Goal: Find specific page/section: Locate a particular part of the current website

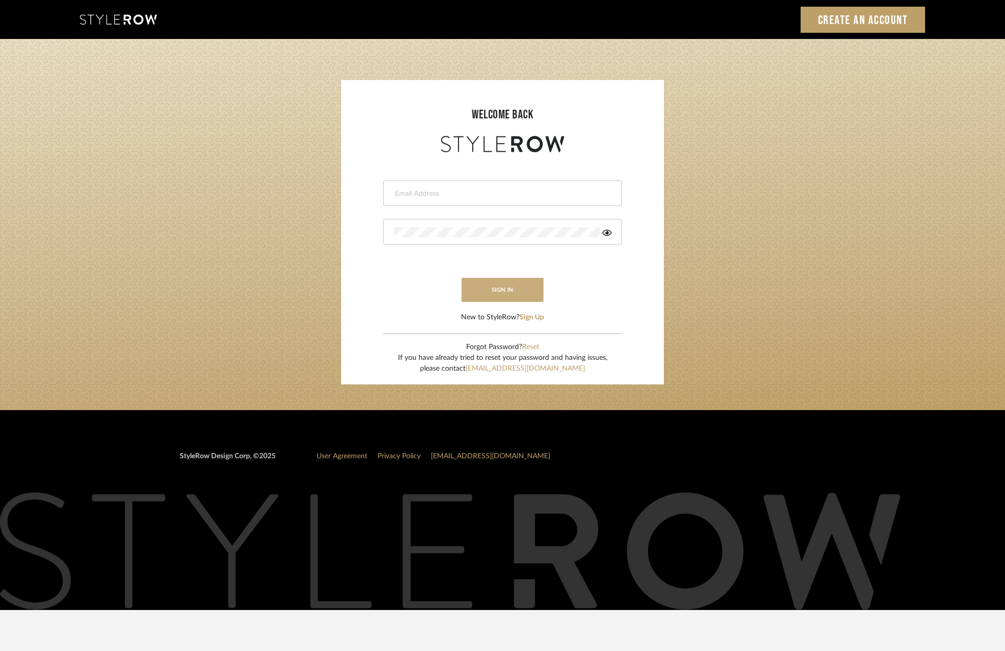
type input "[PERSON_NAME][EMAIL_ADDRESS][DOMAIN_NAME]"
click at [497, 292] on button "sign in" at bounding box center [503, 290] width 82 height 24
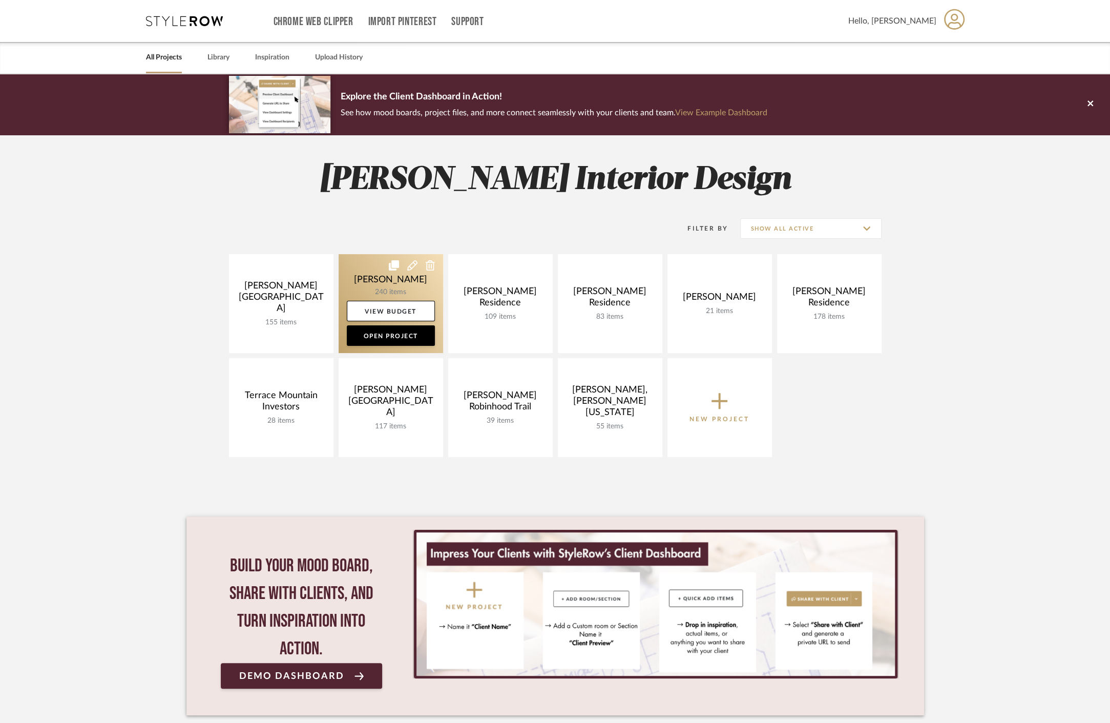
click at [378, 282] on link at bounding box center [391, 303] width 105 height 99
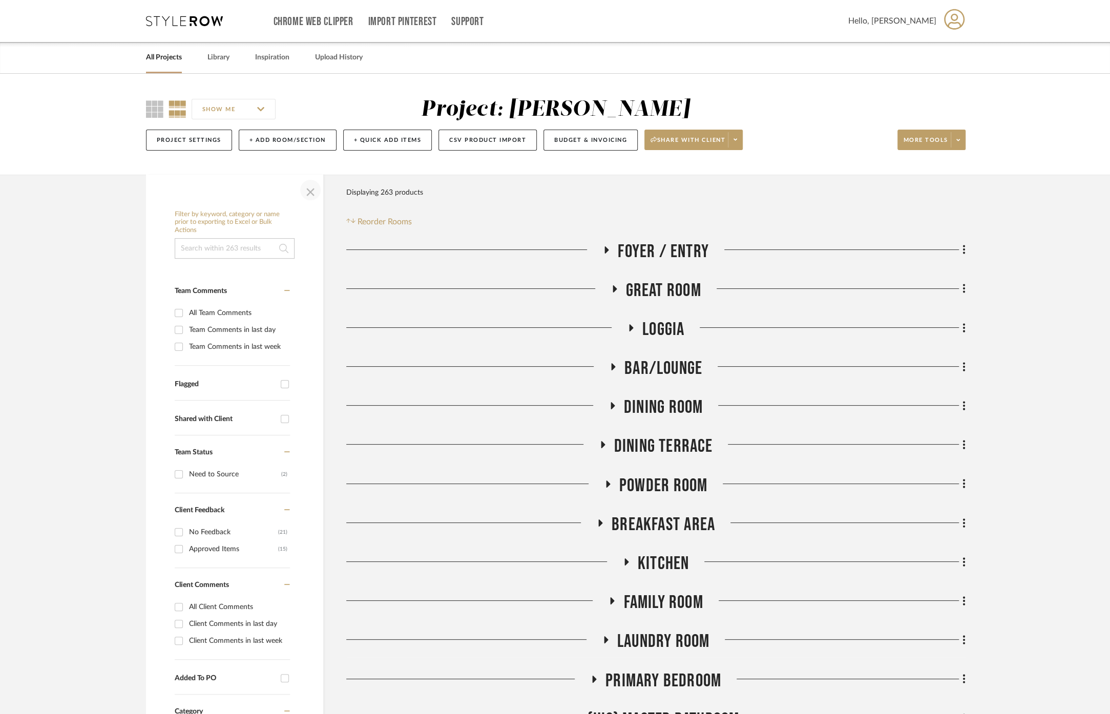
click at [303, 190] on span "button" at bounding box center [310, 190] width 25 height 25
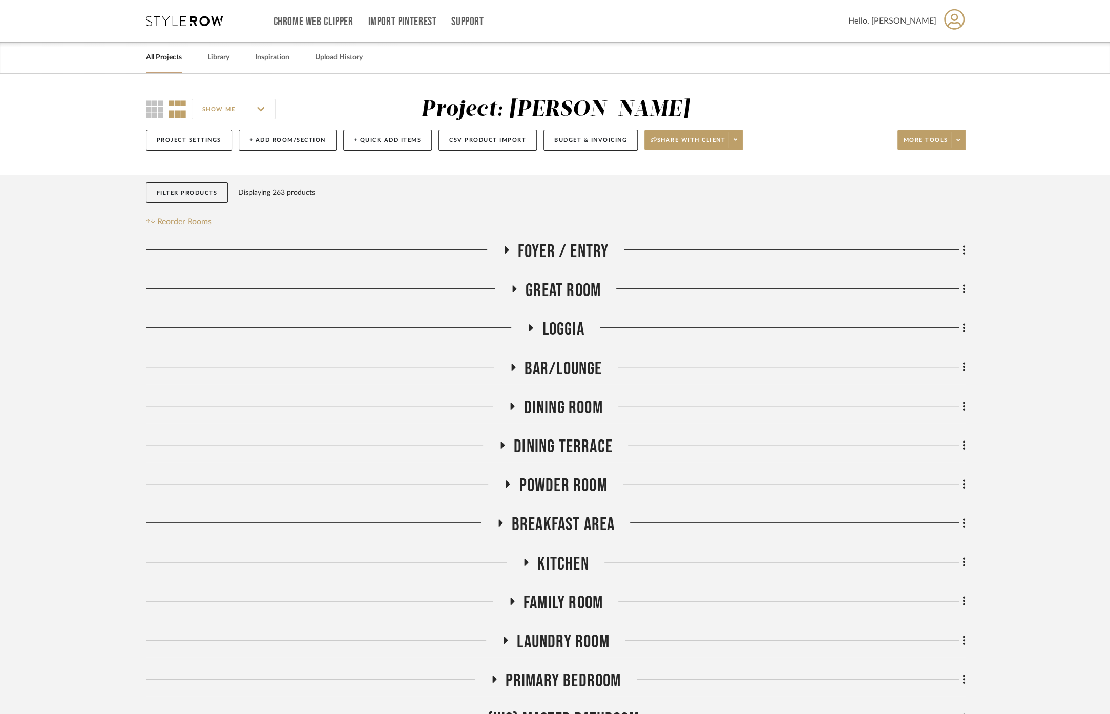
click at [536, 326] on icon at bounding box center [531, 328] width 12 height 8
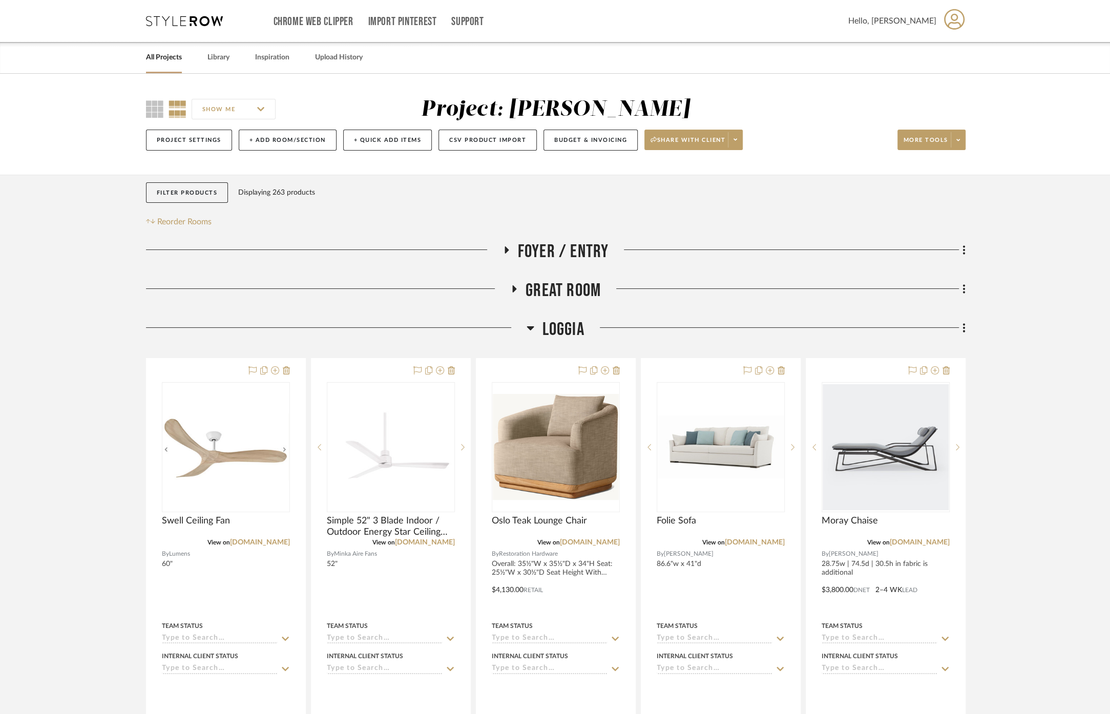
click at [536, 326] on h3 "Loggia" at bounding box center [555, 330] width 57 height 22
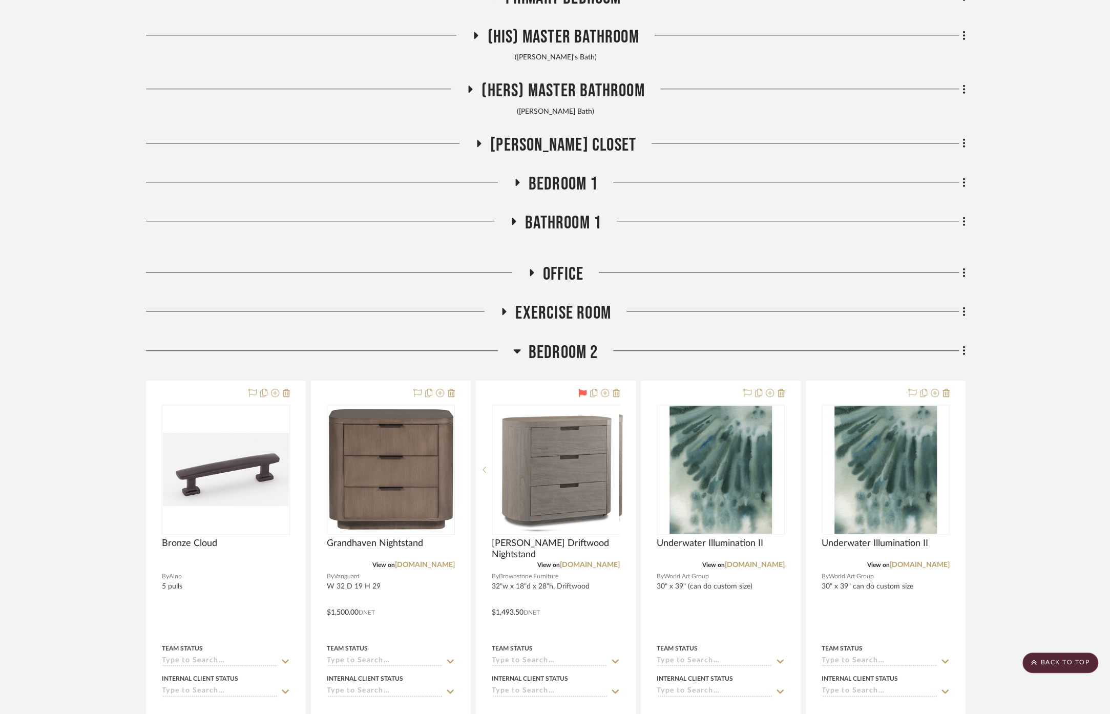
click at [553, 348] on span "Bedroom 2" at bounding box center [564, 353] width 70 height 22
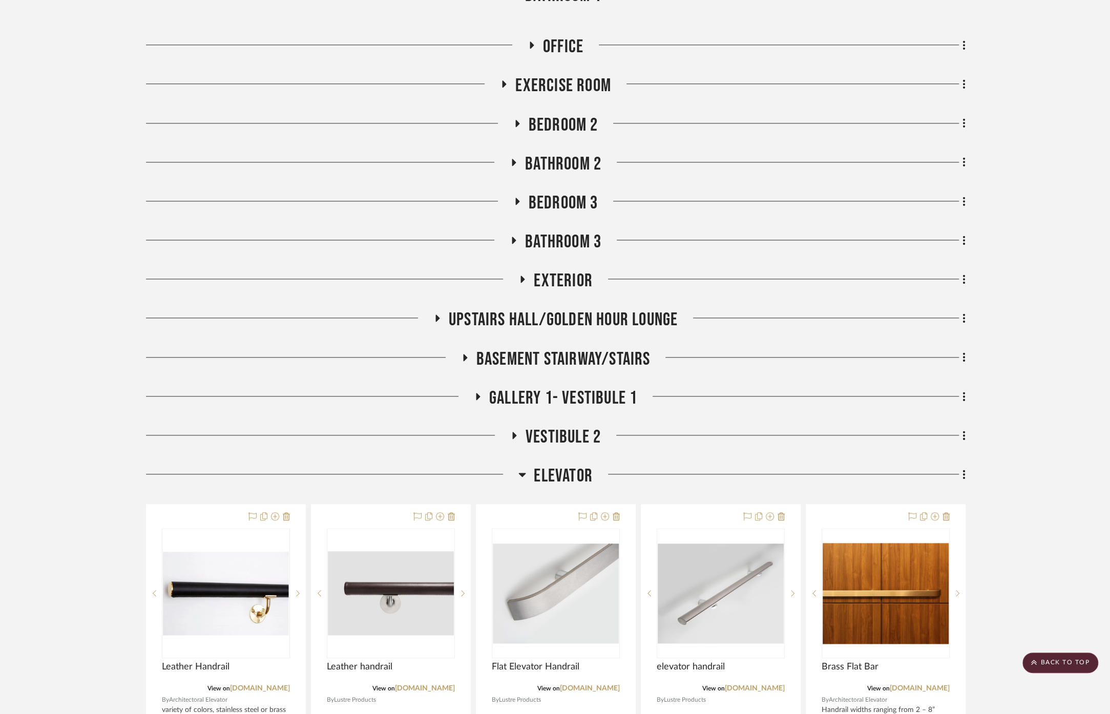
click at [565, 476] on span "Elevator" at bounding box center [563, 476] width 59 height 22
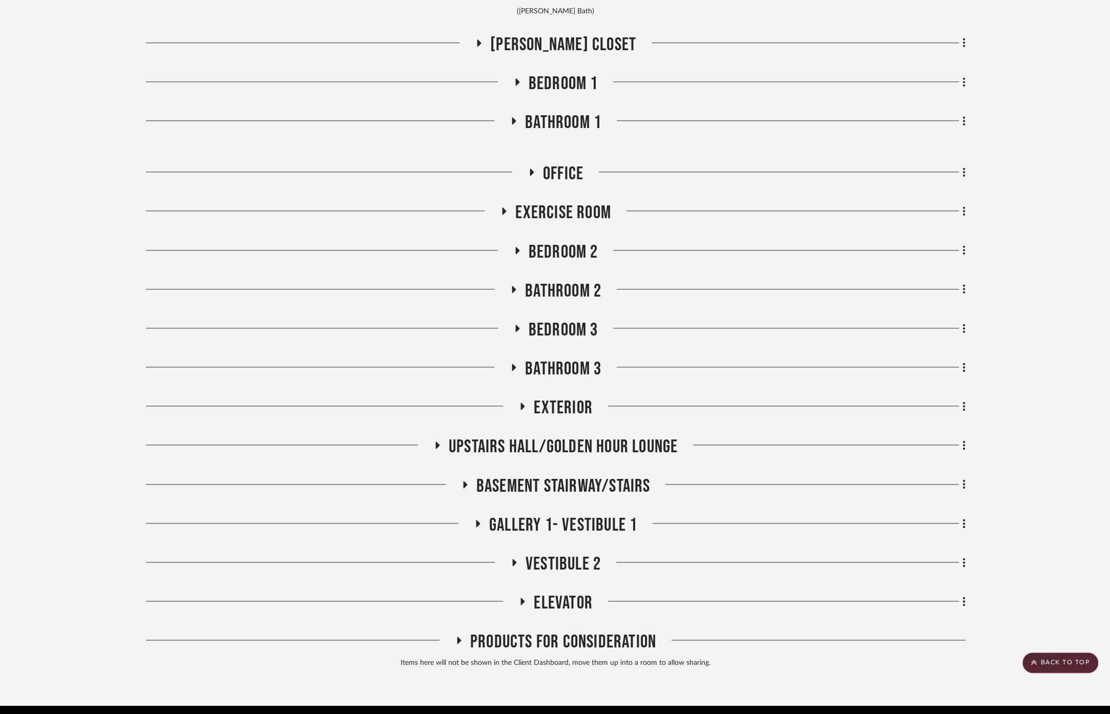
scroll to position [765, 0]
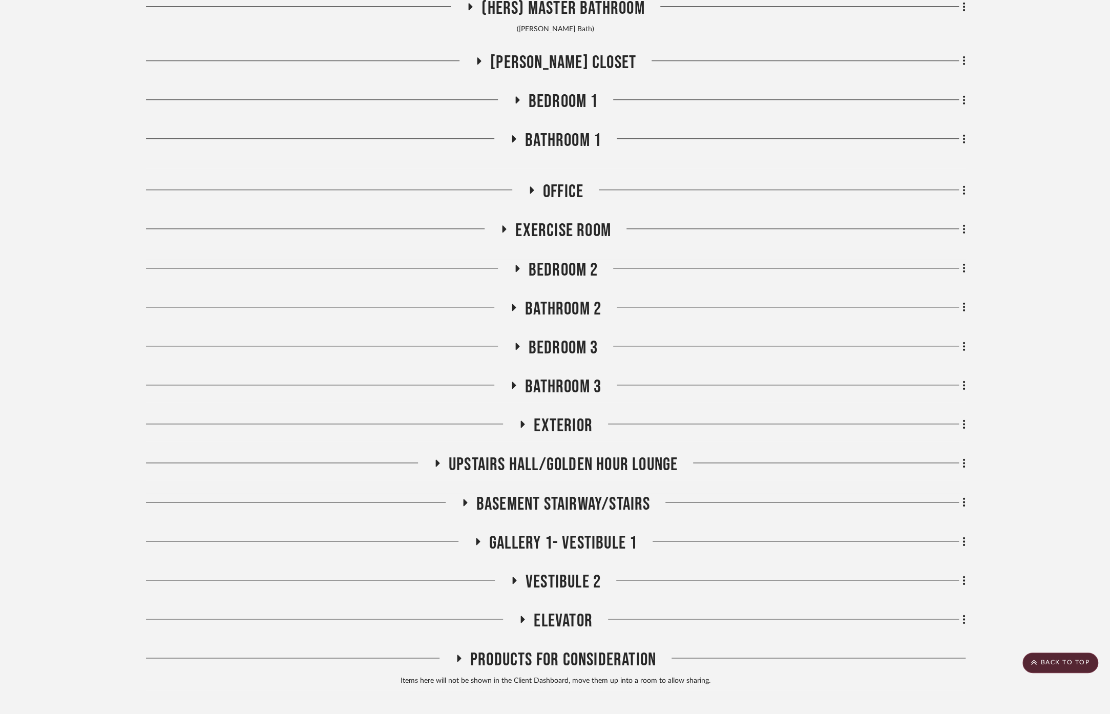
click at [540, 221] on span "Exercise Room" at bounding box center [563, 231] width 96 height 22
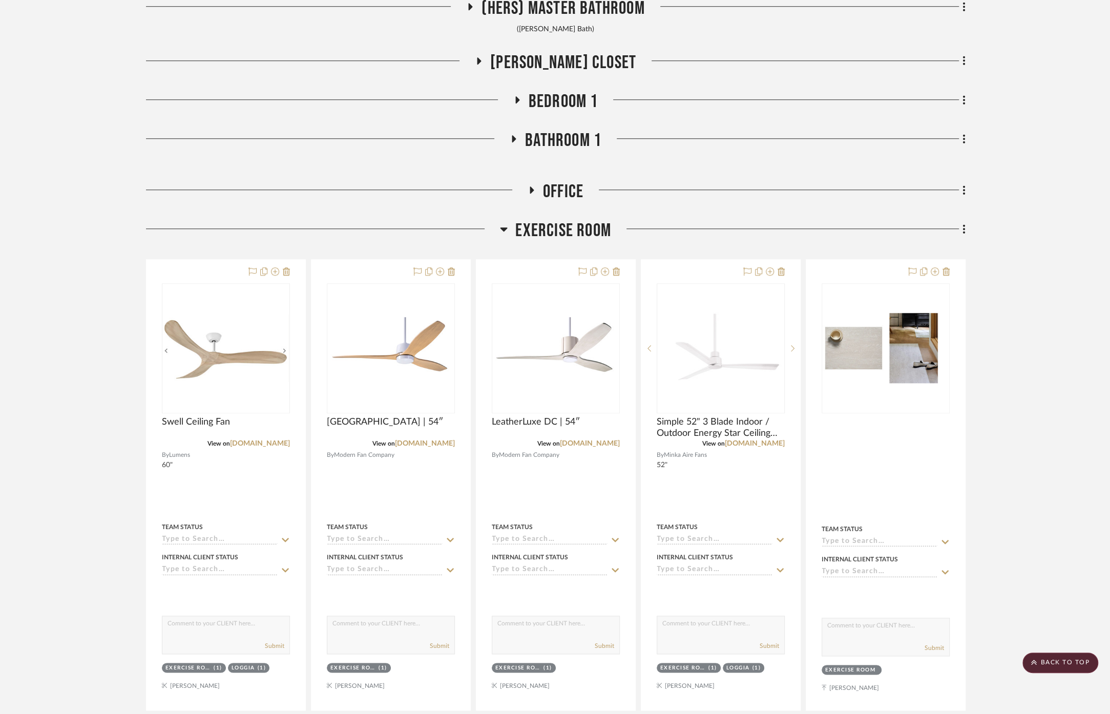
click at [544, 227] on span "Exercise Room" at bounding box center [563, 231] width 96 height 22
